Goal: Transaction & Acquisition: Subscribe to service/newsletter

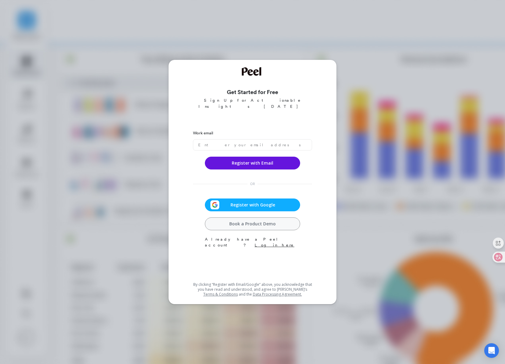
click at [270, 202] on span "Register with Google" at bounding box center [253, 205] width 67 height 6
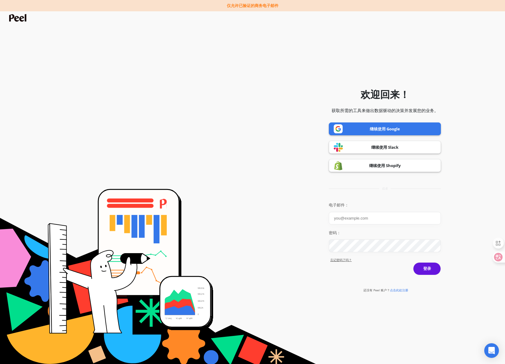
click at [387, 129] on font "继续使用 Google" at bounding box center [385, 128] width 30 height 5
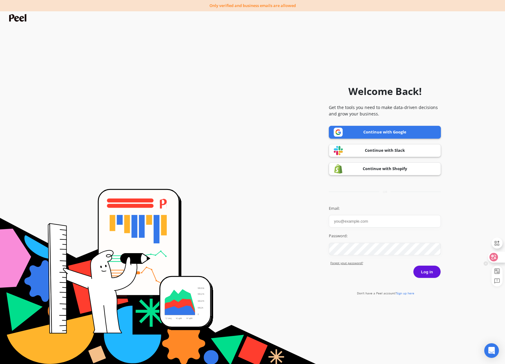
click at [499, 258] on div at bounding box center [496, 257] width 16 height 11
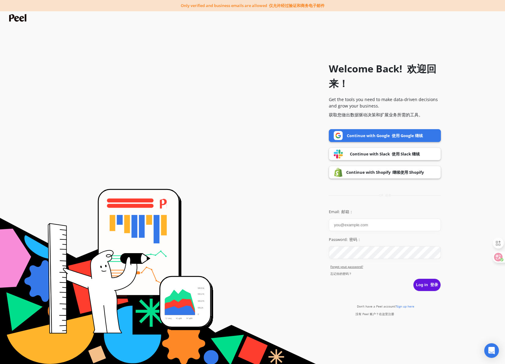
click at [402, 135] on font "使用 Google 继续" at bounding box center [407, 135] width 31 height 5
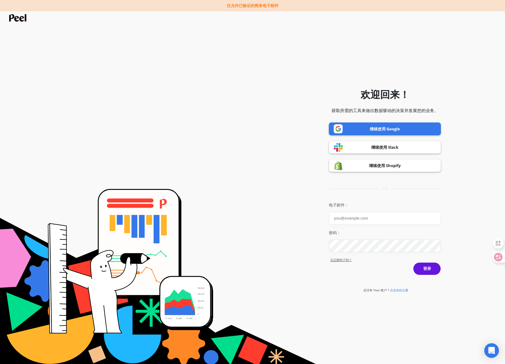
click at [379, 131] on font "继续使用 Google" at bounding box center [385, 128] width 30 height 5
click at [356, 217] on input "电子邮件：" at bounding box center [385, 218] width 112 height 13
type input "qian.sun@shuyun.com"
click at [427, 269] on font "登录" at bounding box center [427, 268] width 8 height 5
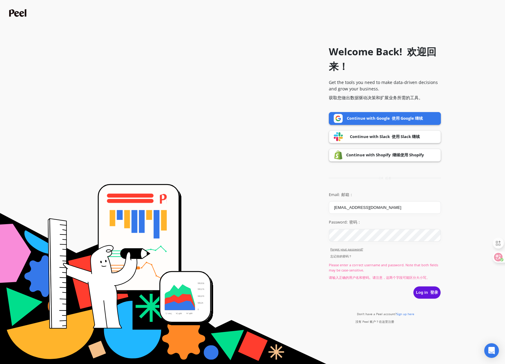
click at [410, 314] on span "Sign up here" at bounding box center [405, 314] width 18 height 4
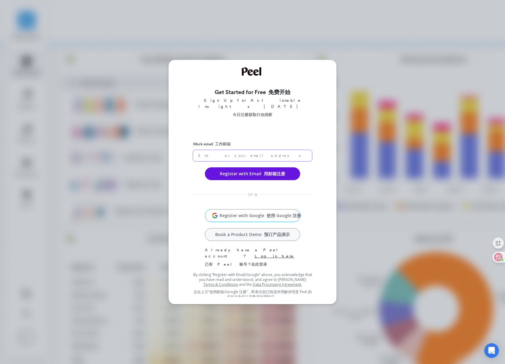
click at [222, 150] on input "email" at bounding box center [252, 155] width 119 height 11
type input "qian.sun@shuyun.com"
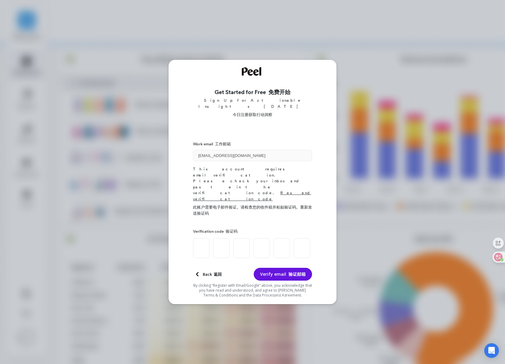
click at [198, 238] on input at bounding box center [201, 248] width 16 height 20
paste input "5"
type input "1"
type input "3"
type input "4"
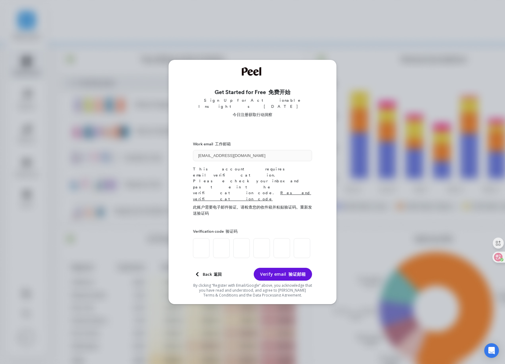
type input "9"
type input "5"
click at [278, 268] on button "Verify email 验证邮箱" at bounding box center [283, 274] width 58 height 13
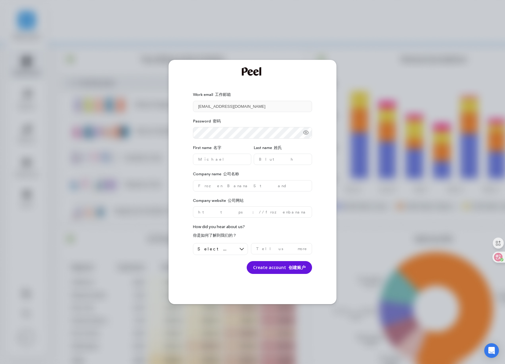
click at [306, 132] on icon at bounding box center [306, 132] width 6 height 6
click at [172, 130] on div "Work email 工作邮箱 qian.sun@shuyun.com Password 密码 First name 名字 Last name 姓氏 Comp…" at bounding box center [253, 182] width 168 height 244
click at [229, 162] on name "text" at bounding box center [222, 159] width 58 height 11
type name "QIAN"
type name "SUN"
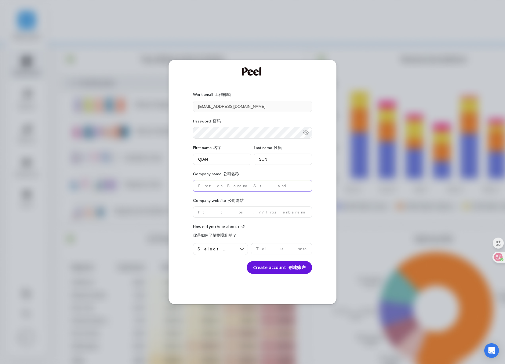
click at [227, 188] on name "text" at bounding box center [252, 185] width 119 height 11
type name "SHUYUN"
click at [234, 210] on website "text" at bounding box center [252, 211] width 119 height 11
click at [240, 209] on website "text" at bounding box center [252, 211] width 119 height 11
paste website "https://www.shuyun.com/"
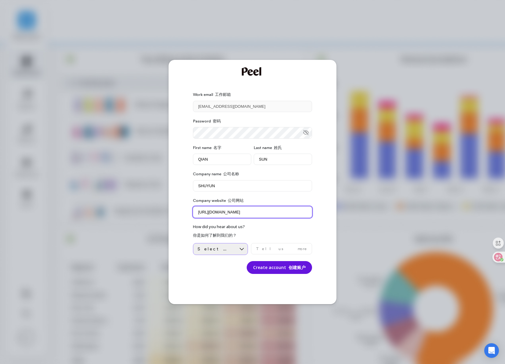
type website "https://www.shuyun.com/"
click at [226, 249] on span "Select an option 选择一个选项" at bounding box center [216, 249] width 37 height 6
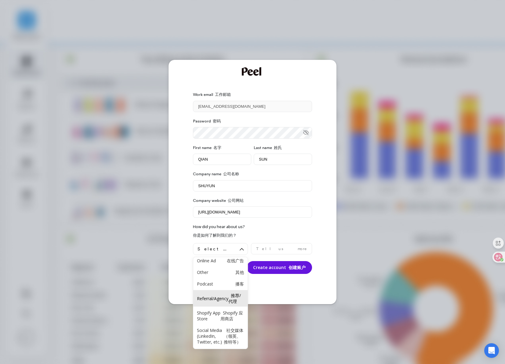
scroll to position [57, 0]
click at [235, 329] on font "社交媒体（领英、推特等）" at bounding box center [234, 335] width 20 height 17
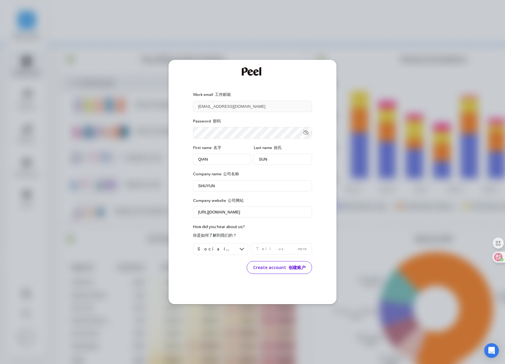
click at [303, 269] on font "创建账户" at bounding box center [296, 267] width 17 height 6
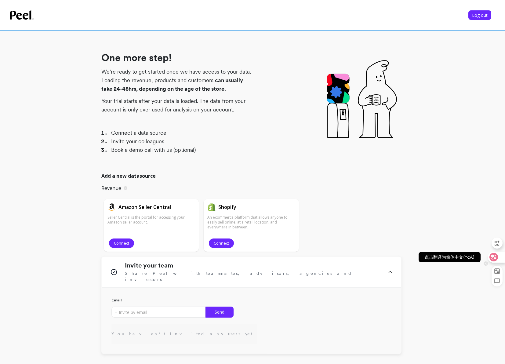
click at [493, 254] on icon at bounding box center [494, 257] width 6 height 6
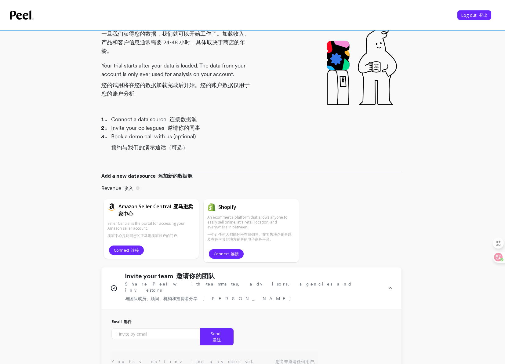
scroll to position [146, 0]
